Goal: Information Seeking & Learning: Find specific fact

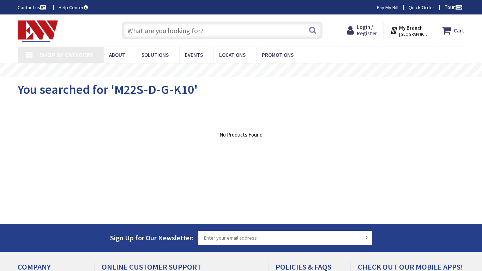
type input "[PERSON_NAME] Industry Dr, [PERSON_NAME], SC 29456, [GEOGRAPHIC_DATA]"
